Goal: Task Accomplishment & Management: Use online tool/utility

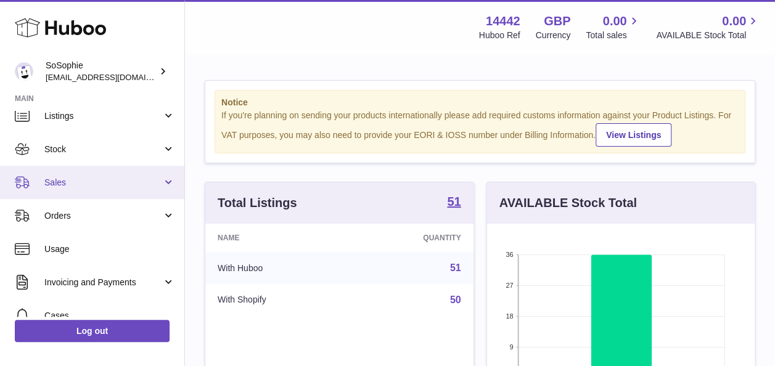
scroll to position [64, 0]
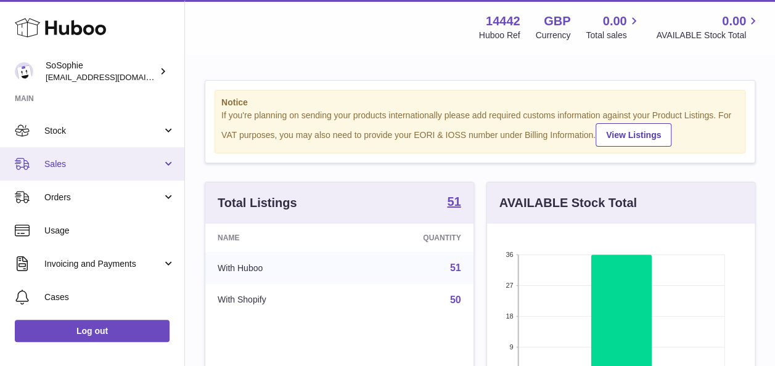
click at [100, 175] on link "Sales" at bounding box center [92, 163] width 184 height 33
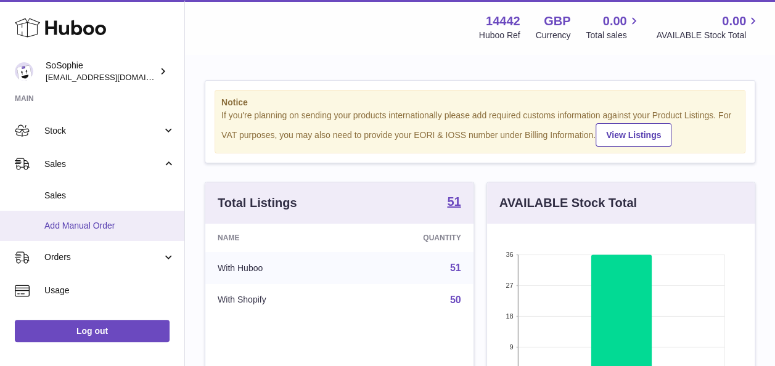
click at [104, 217] on link "Add Manual Order" at bounding box center [92, 226] width 184 height 30
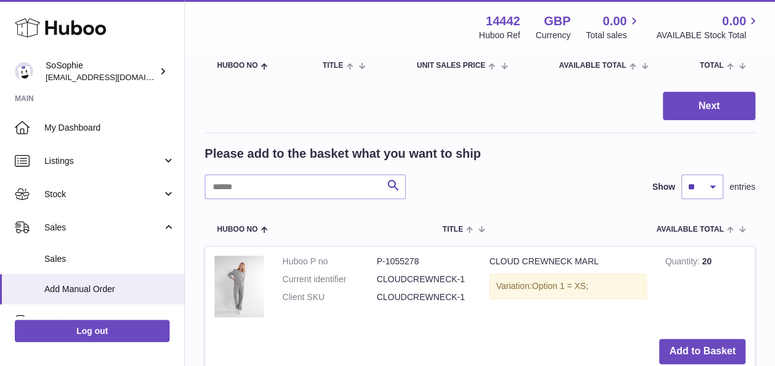
scroll to position [141, 0]
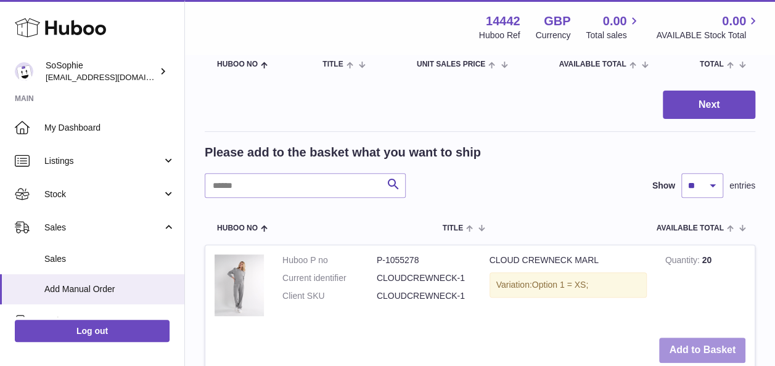
click at [682, 344] on button "Add to Basket" at bounding box center [702, 350] width 86 height 25
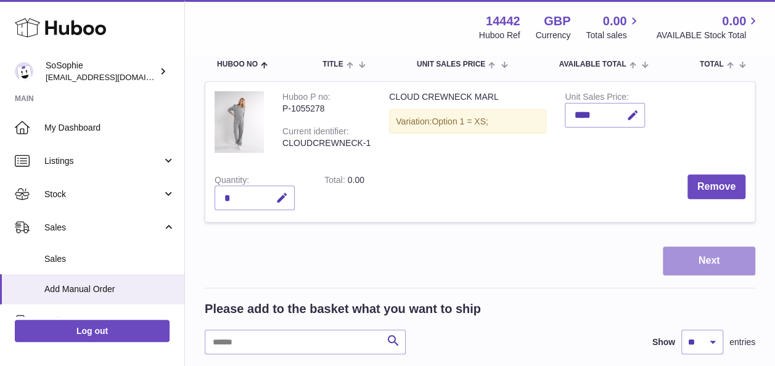
click at [707, 254] on button "Next" at bounding box center [709, 261] width 93 height 29
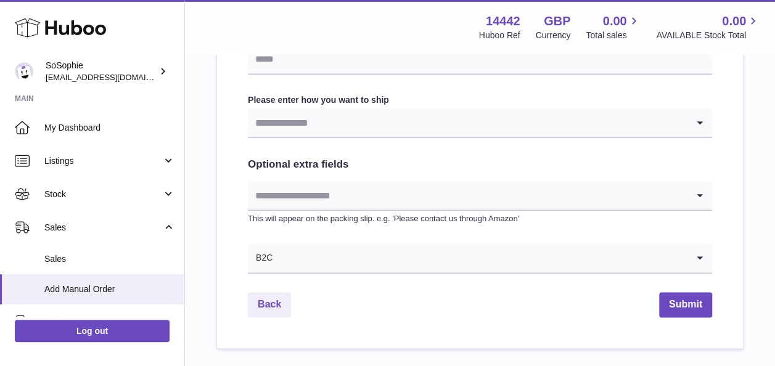
scroll to position [632, 0]
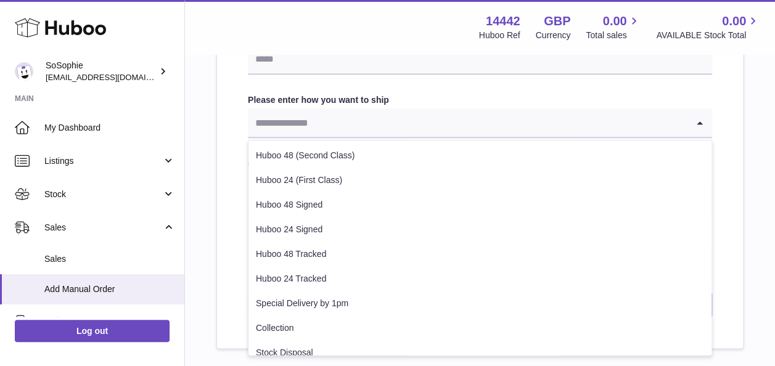
click at [503, 117] on input "Search for option" at bounding box center [468, 123] width 440 height 28
